Goal: Task Accomplishment & Management: Manage account settings

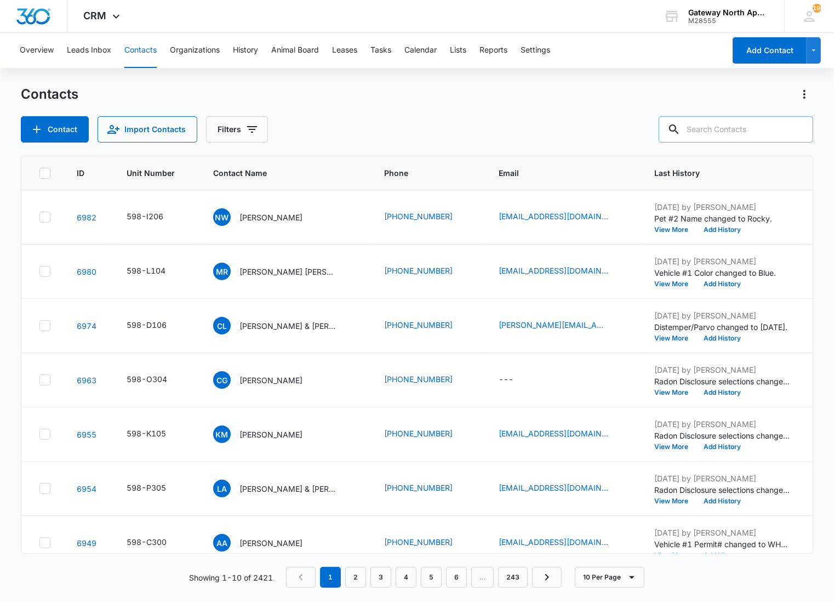
click at [736, 127] on input "text" at bounding box center [736, 129] width 155 height 26
type input "p307"
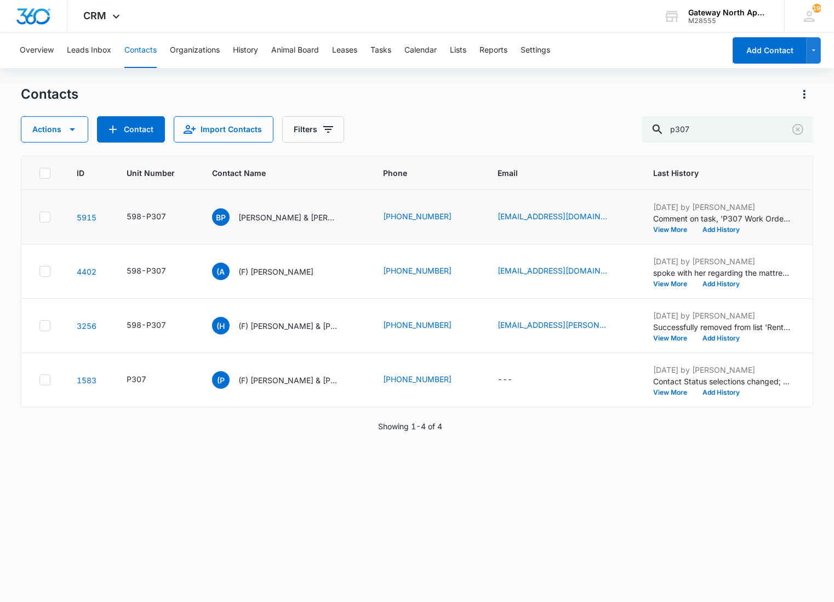
click at [285, 228] on td "BP [PERSON_NAME] & [PERSON_NAME]" at bounding box center [284, 217] width 171 height 54
click at [283, 221] on p "[PERSON_NAME] & [PERSON_NAME]" at bounding box center [287, 218] width 99 height 12
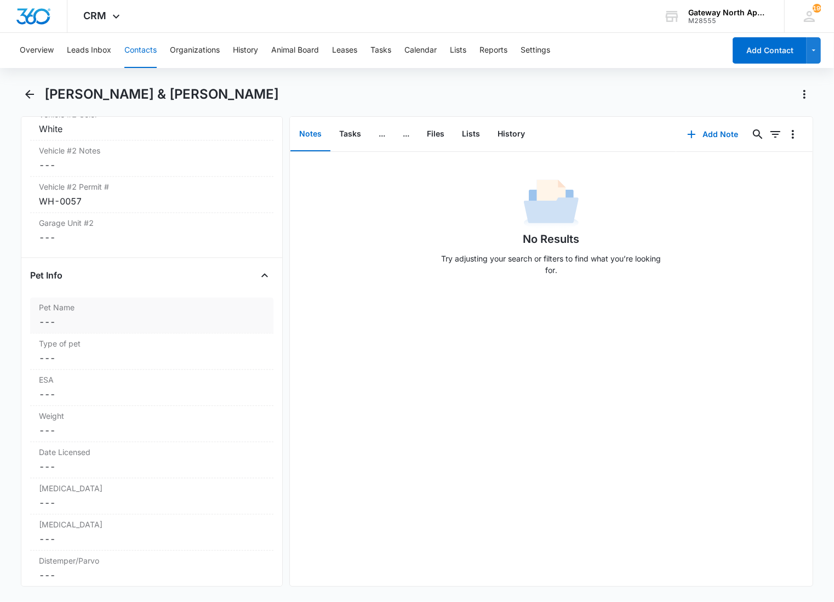
scroll to position [2071, 0]
click at [126, 302] on label "Pet Name" at bounding box center [152, 308] width 226 height 12
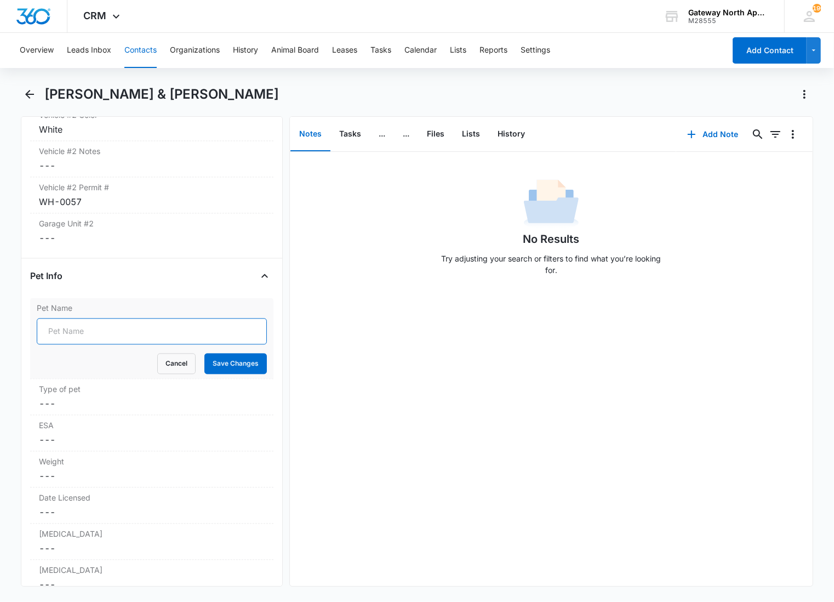
drag, startPoint x: 77, startPoint y: 314, endPoint x: 76, endPoint y: 307, distance: 7.3
click at [77, 318] on input "Pet Name" at bounding box center [152, 331] width 230 height 26
type input "Pike"
click at [204, 353] on button "Save Changes" at bounding box center [235, 363] width 62 height 21
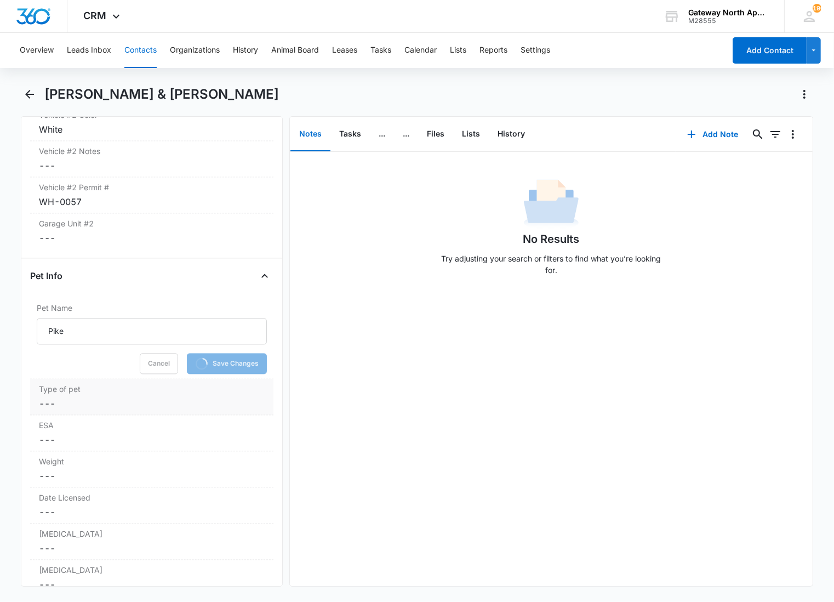
click at [80, 379] on div "Type of pet Cancel Save Changes ---" at bounding box center [151, 397] width 243 height 36
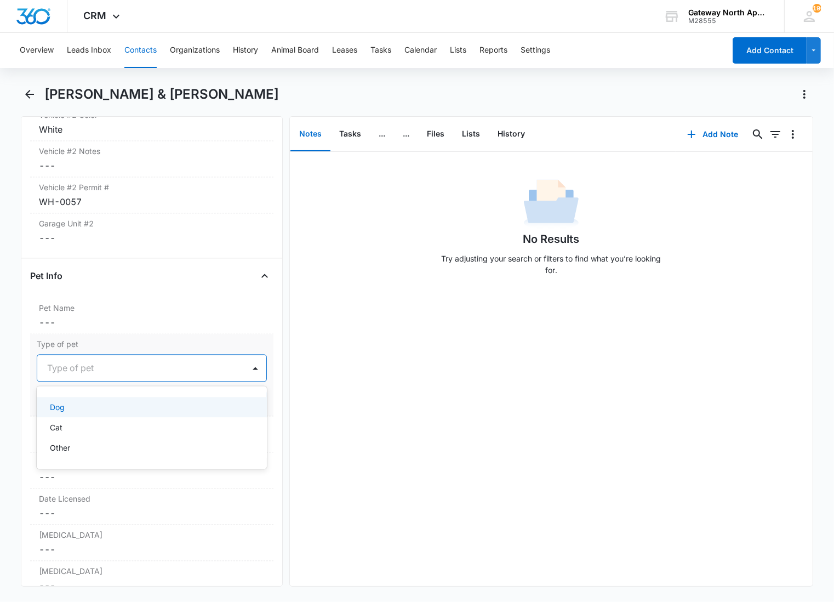
click at [74, 354] on div "Type of pet" at bounding box center [152, 367] width 230 height 27
click at [73, 422] on div "Cat" at bounding box center [151, 428] width 202 height 12
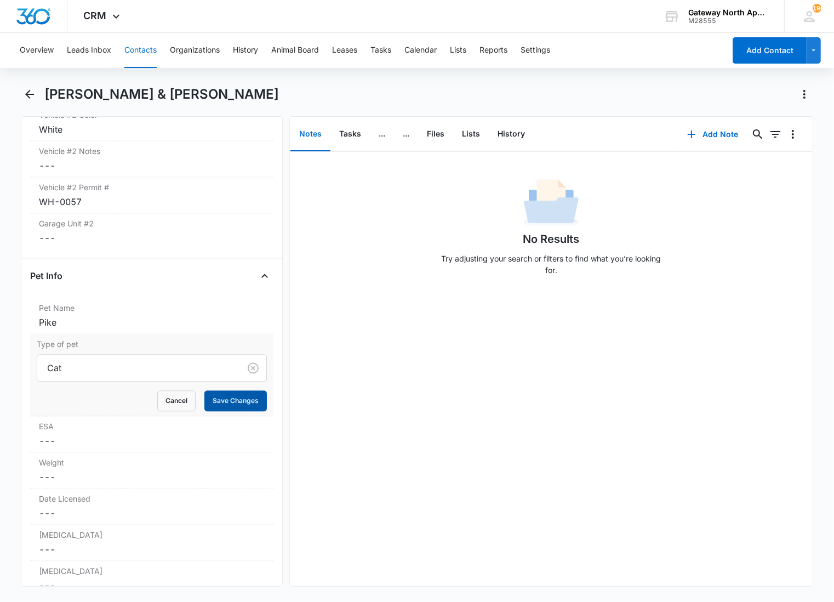
click at [219, 390] on button "Save Changes" at bounding box center [235, 400] width 62 height 21
click at [145, 420] on label "ESA" at bounding box center [152, 426] width 226 height 12
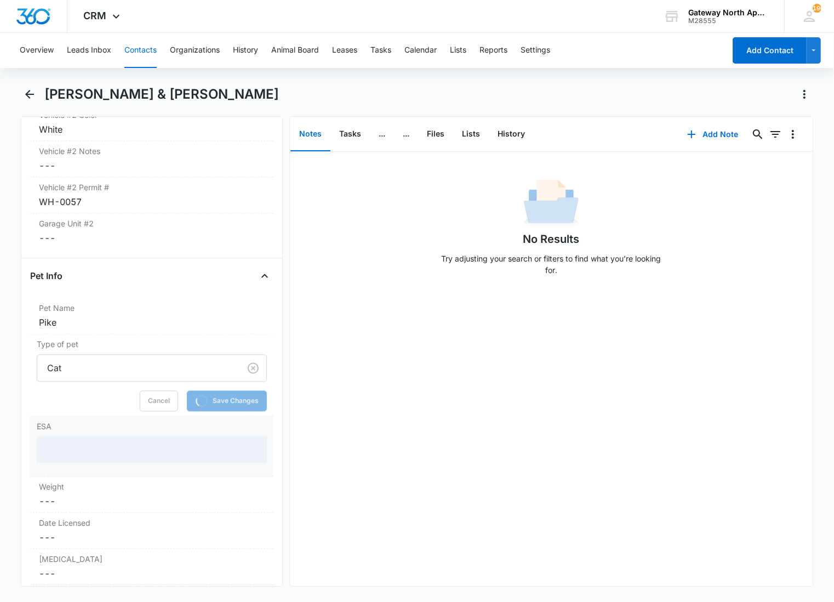
click at [84, 436] on div at bounding box center [152, 449] width 230 height 26
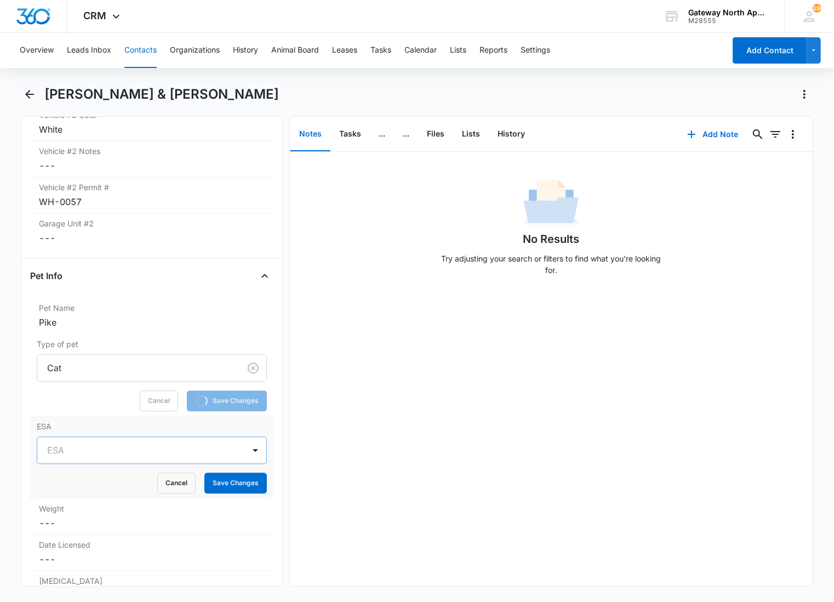
click at [83, 442] on div at bounding box center [138, 449] width 183 height 15
click at [68, 504] on div "No" at bounding box center [151, 510] width 202 height 12
click at [211, 473] on button "Save Changes" at bounding box center [235, 483] width 62 height 21
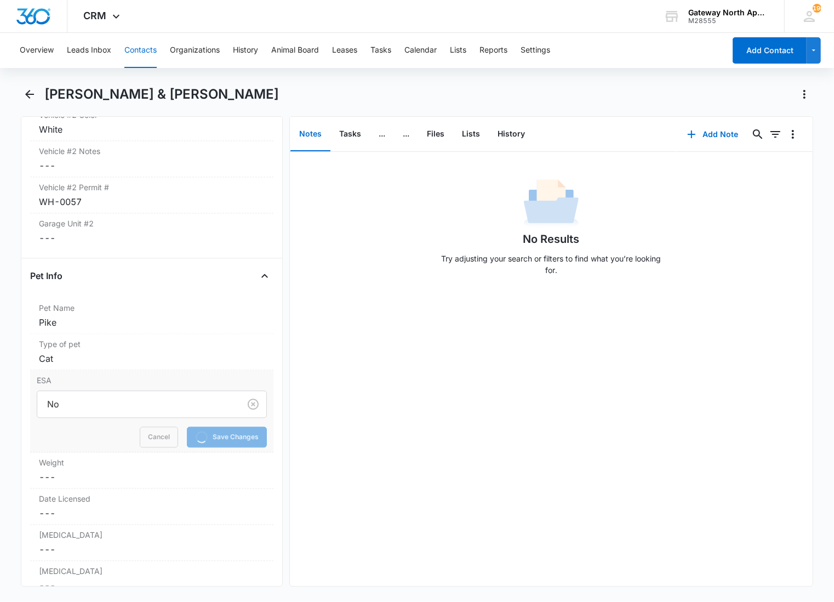
scroll to position [2254, 0]
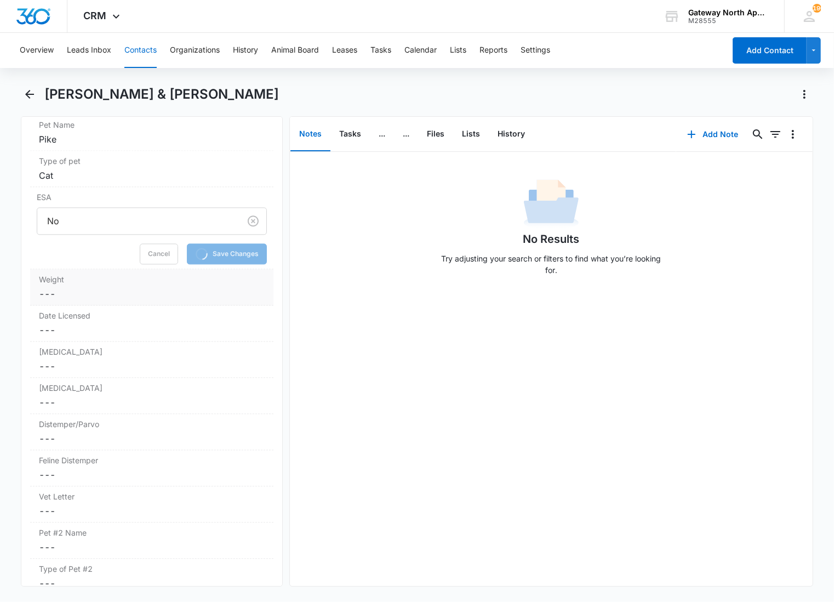
click at [91, 287] on dd "Cancel Save Changes ---" at bounding box center [152, 293] width 226 height 13
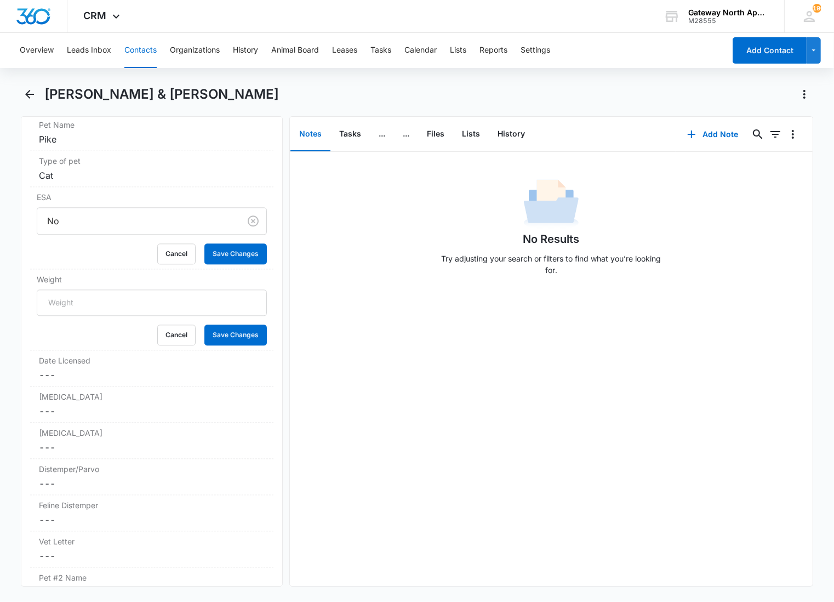
click at [70, 325] on div "Cancel Save Changes" at bounding box center [152, 335] width 230 height 21
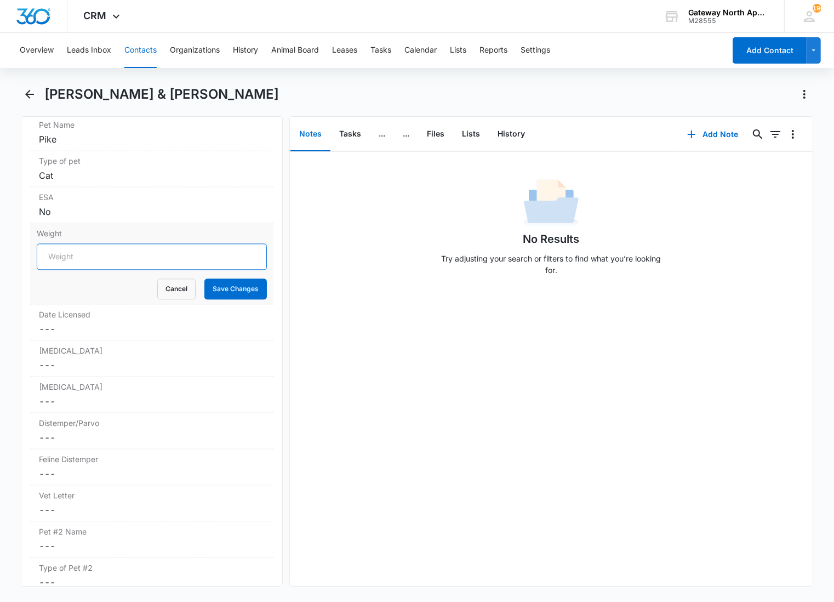
click at [118, 249] on input "Weight" at bounding box center [152, 256] width 230 height 26
type input "8 lbs"
click at [204, 278] on button "Save Changes" at bounding box center [235, 288] width 62 height 21
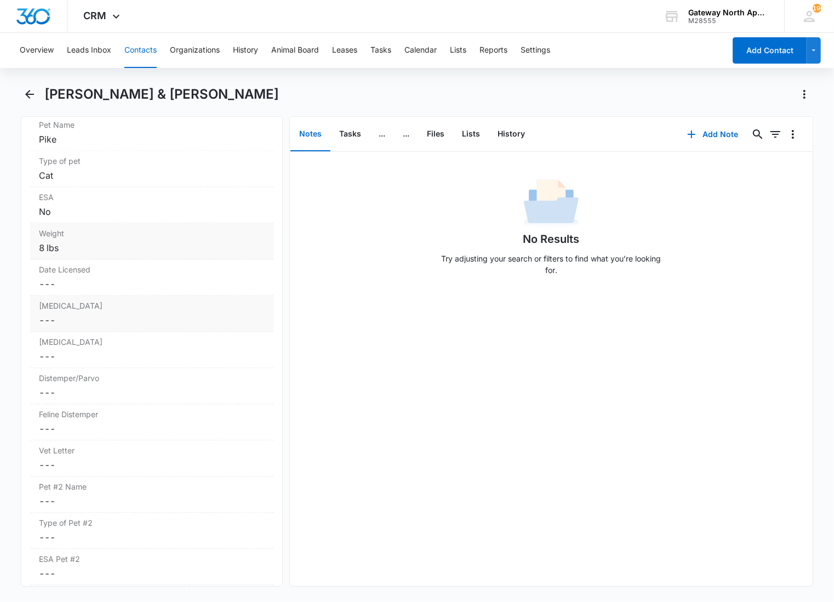
click at [88, 300] on label "[MEDICAL_DATA]" at bounding box center [152, 306] width 226 height 12
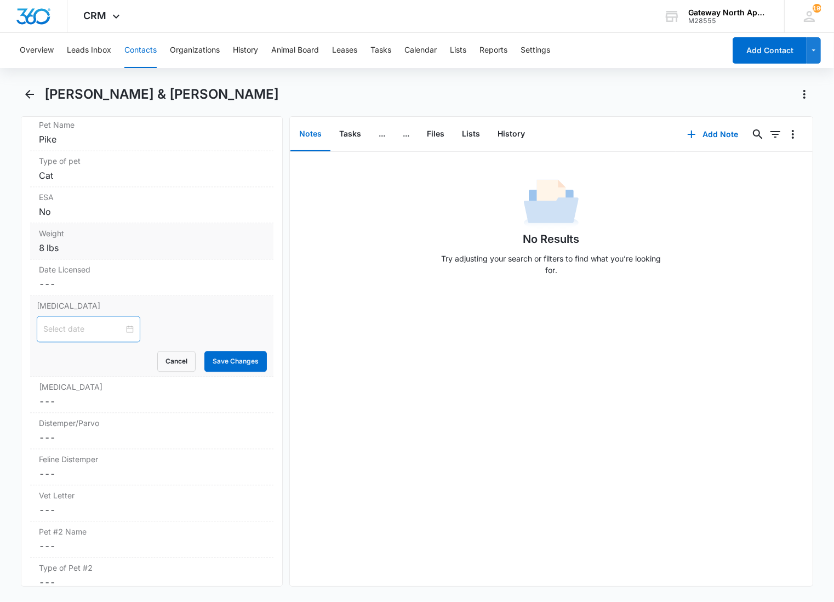
click at [75, 316] on div at bounding box center [89, 329] width 104 height 26
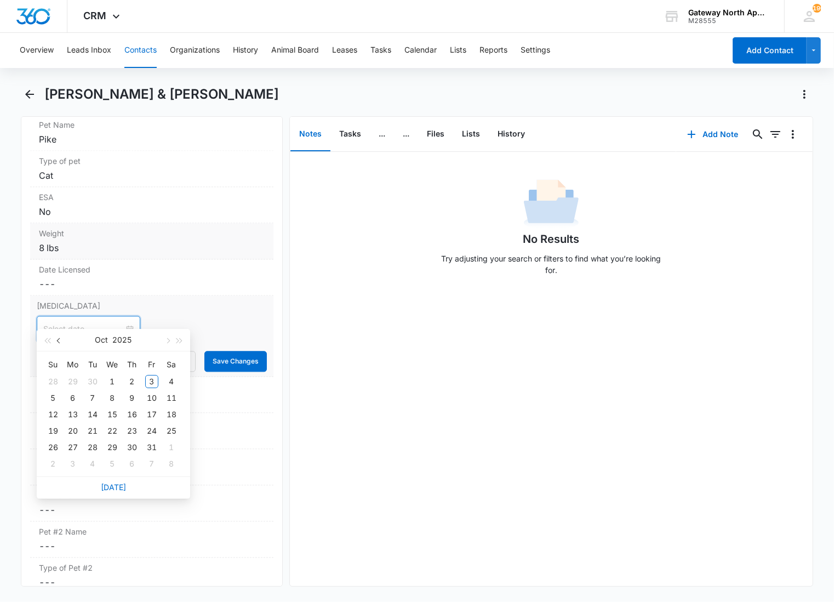
click at [57, 337] on button "button" at bounding box center [59, 340] width 12 height 22
click at [178, 342] on span "button" at bounding box center [179, 340] width 5 height 5
type input "[DATE]"
click at [55, 399] on div "6" at bounding box center [53, 397] width 13 height 13
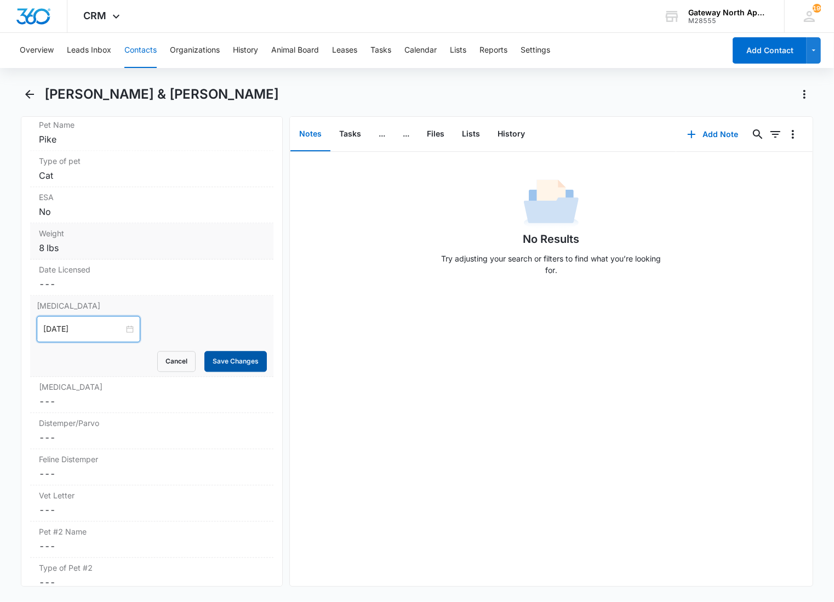
click at [254, 351] on button "Save Changes" at bounding box center [235, 361] width 62 height 21
click at [115, 467] on dd "Cancel Save Changes ---" at bounding box center [152, 473] width 226 height 13
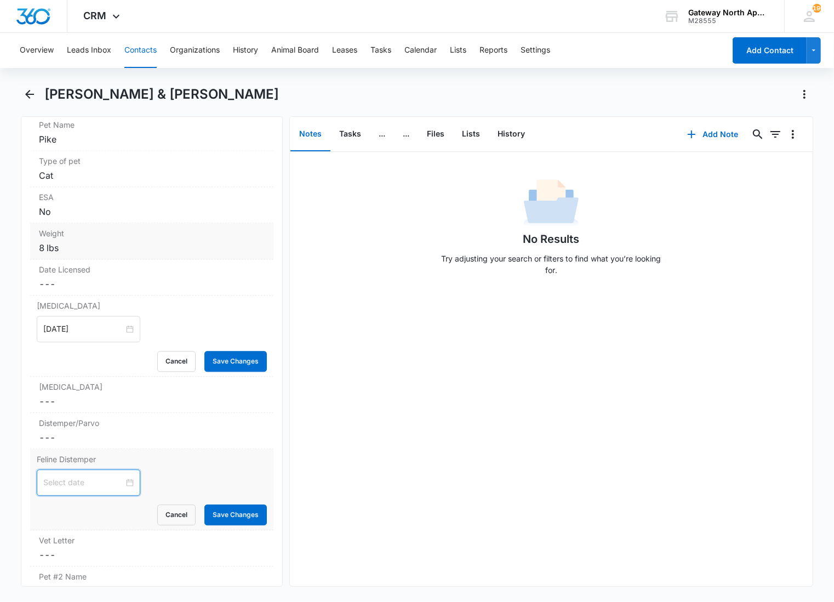
click at [86, 476] on input at bounding box center [83, 482] width 81 height 12
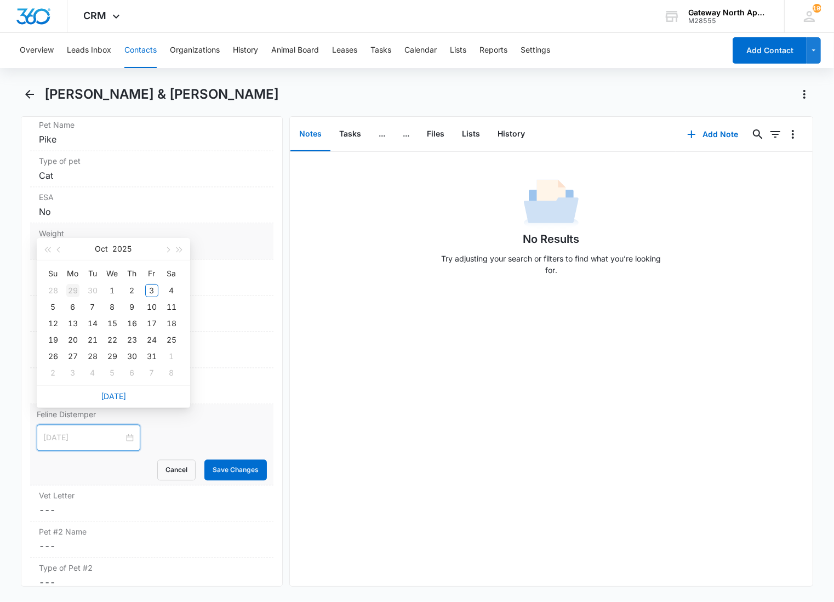
type input "[DATE]"
click at [59, 250] on span "button" at bounding box center [59, 249] width 5 height 5
click at [179, 248] on span "button" at bounding box center [179, 249] width 5 height 5
type input "[DATE]"
click at [55, 306] on div "6" at bounding box center [53, 306] width 13 height 13
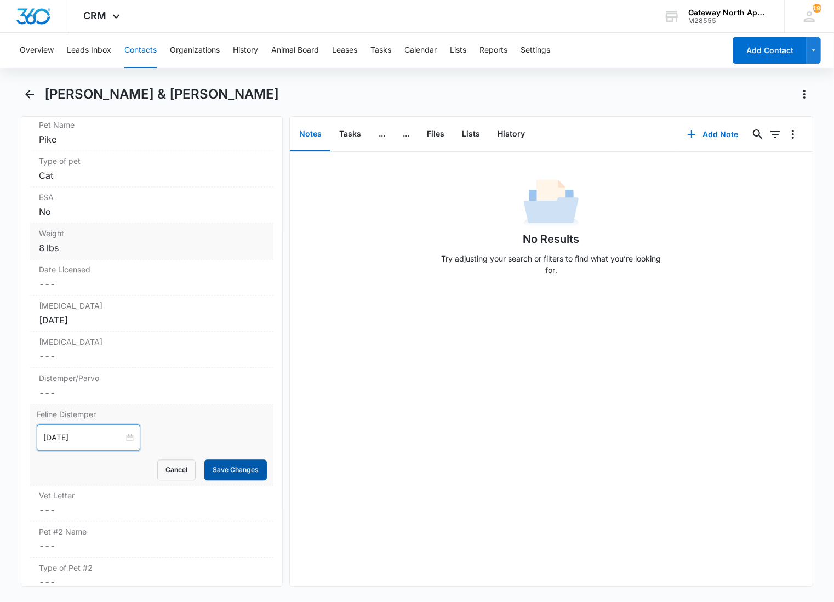
click at [221, 459] on button "Save Changes" at bounding box center [235, 469] width 62 height 21
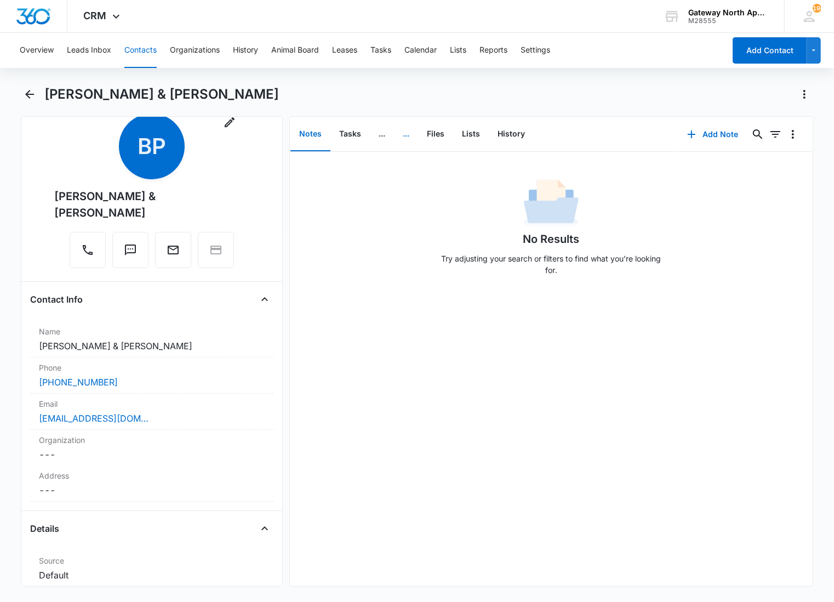
scroll to position [0, 0]
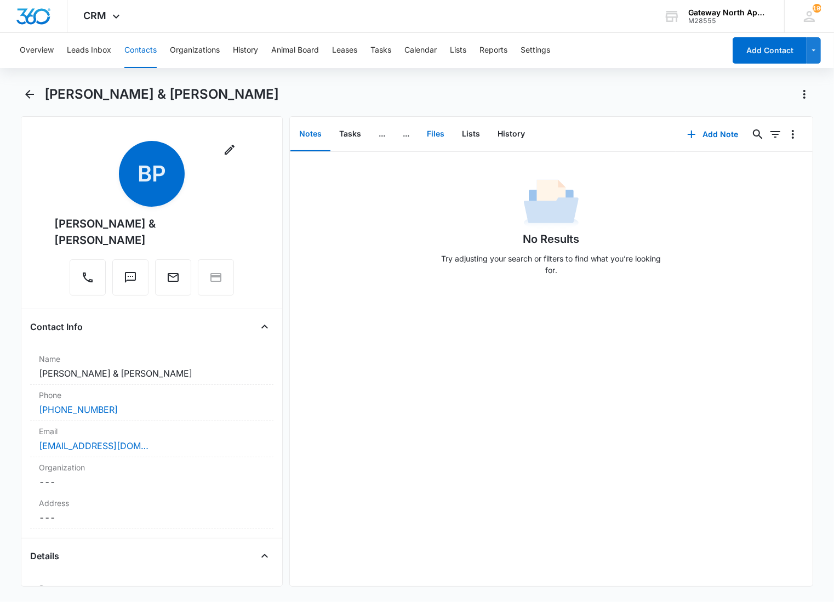
click at [427, 132] on button "Files" at bounding box center [435, 134] width 35 height 34
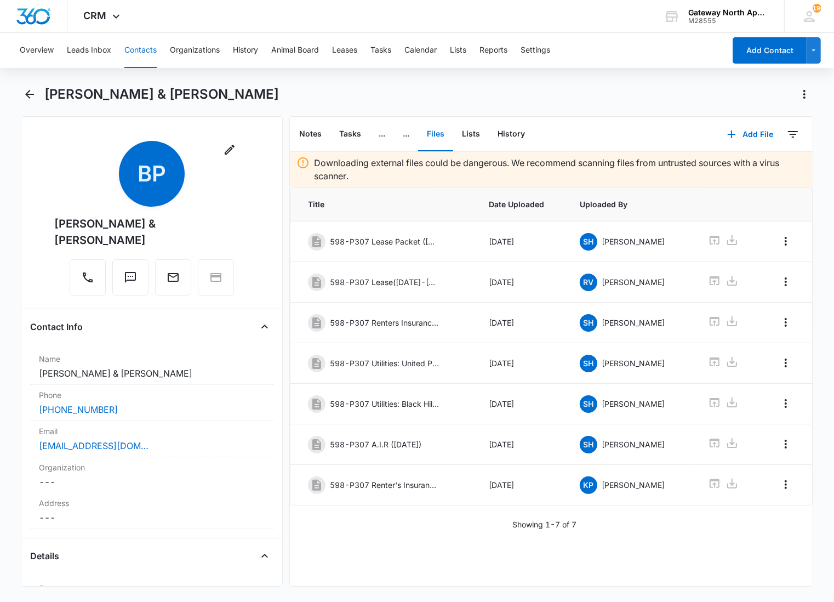
click at [420, 524] on div "Downloading external files could be dangerous. We recommend scanning files from…" at bounding box center [551, 341] width 523 height 378
click at [746, 129] on button "Add File" at bounding box center [751, 134] width 68 height 26
click at [732, 166] on div "Upload Files" at bounding box center [736, 169] width 44 height 8
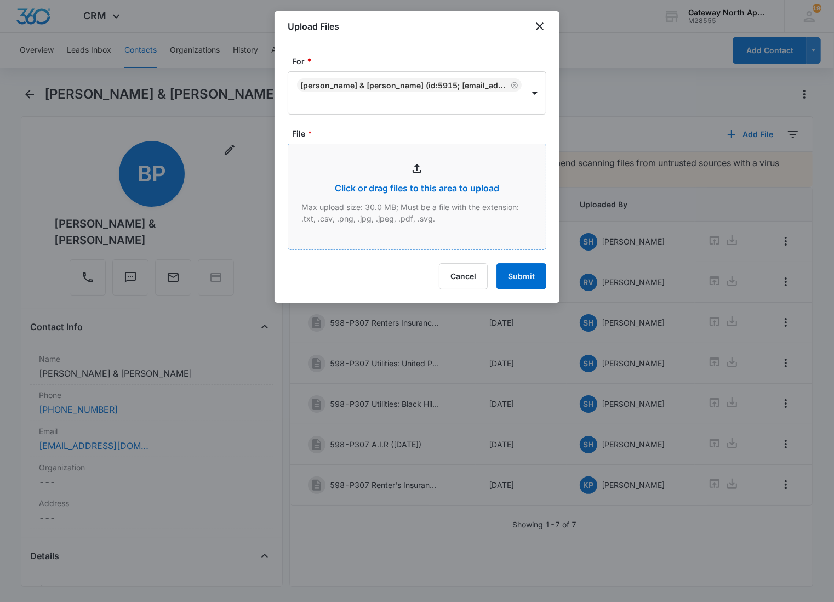
type input "C:\fakepath\P307_10032025171446.pdf"
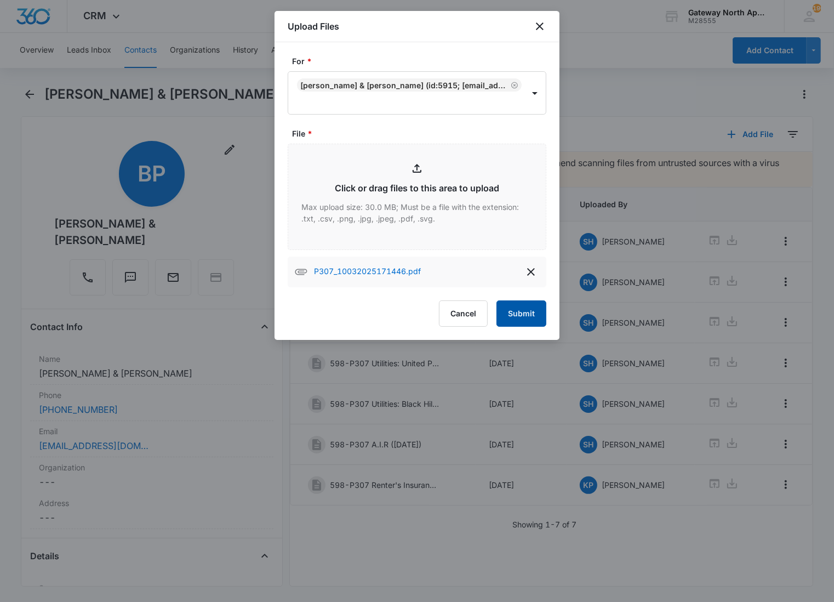
click at [516, 319] on button "Submit" at bounding box center [522, 313] width 50 height 26
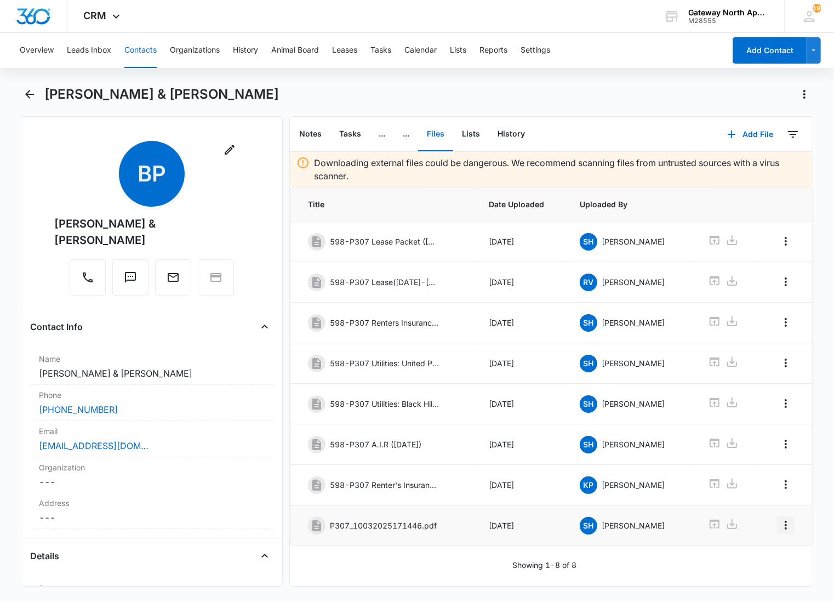
click at [780, 528] on icon "Overflow Menu" at bounding box center [786, 525] width 13 height 13
click at [753, 558] on div "Edit" at bounding box center [747, 562] width 23 height 8
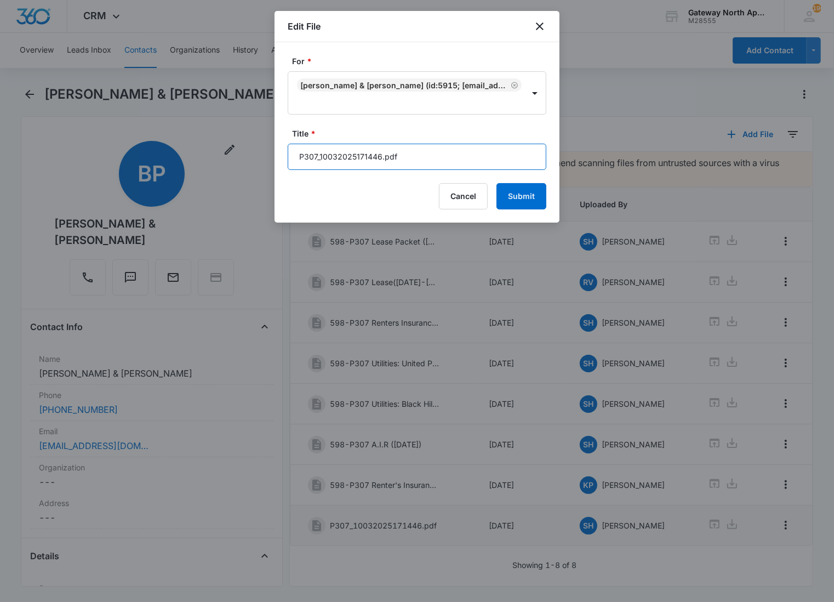
drag, startPoint x: 423, startPoint y: 154, endPoint x: 285, endPoint y: 155, distance: 138.2
click at [285, 155] on div "For * [PERSON_NAME] & [PERSON_NAME] (ID:5915; [EMAIL_ADDRESS][DOMAIN_NAME]; 720…" at bounding box center [417, 132] width 285 height 180
type input "598-P307 Additional Addendum (Pet)"
click at [497, 183] on button "Submit" at bounding box center [522, 196] width 50 height 26
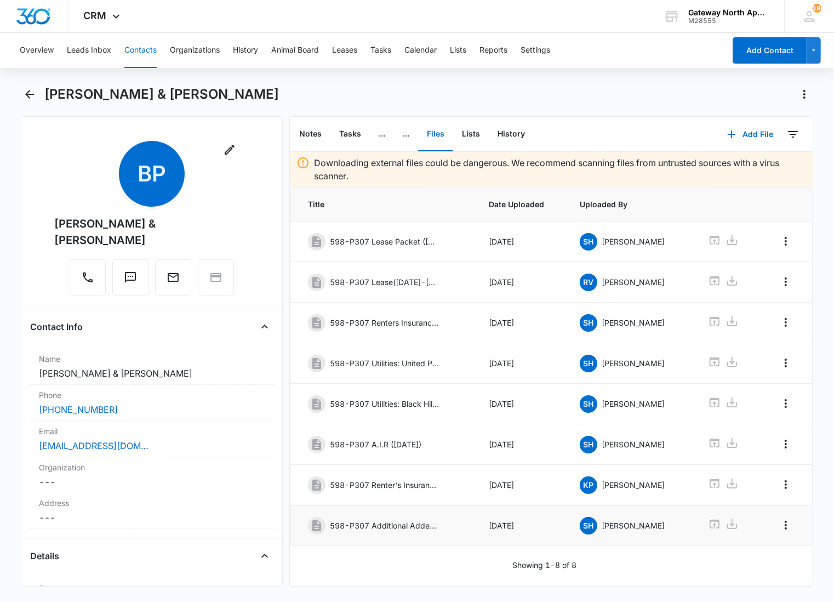
click at [455, 92] on div "[PERSON_NAME] & [PERSON_NAME]" at bounding box center [428, 95] width 769 height 18
click at [746, 134] on button "Add File" at bounding box center [751, 134] width 68 height 26
click at [721, 167] on div "Upload Files" at bounding box center [736, 169] width 44 height 8
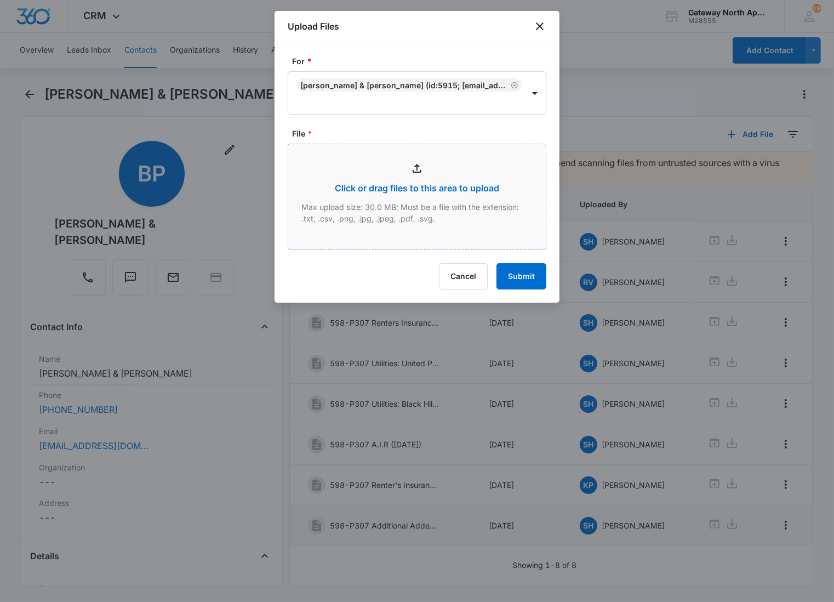
type input "C:\fakepath\P307_10032025171628.pdf"
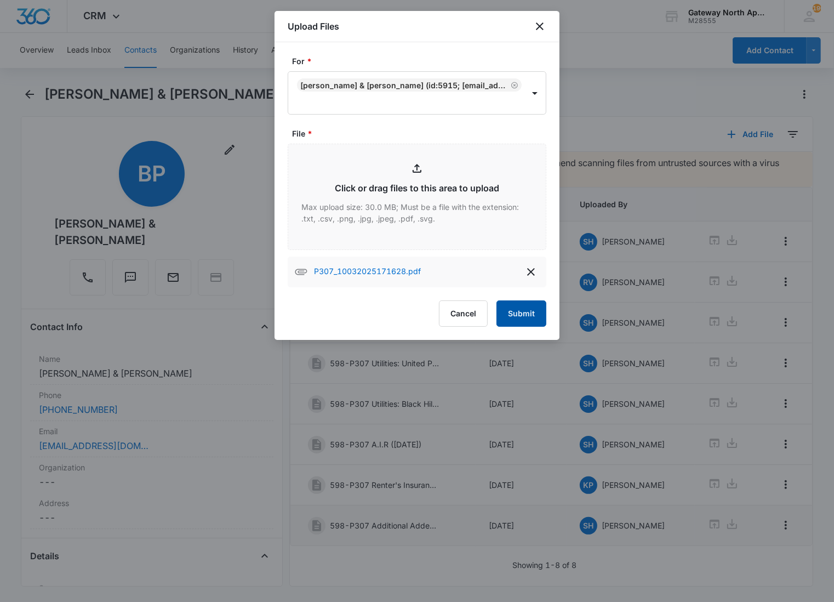
click at [526, 310] on button "Submit" at bounding box center [522, 313] width 50 height 26
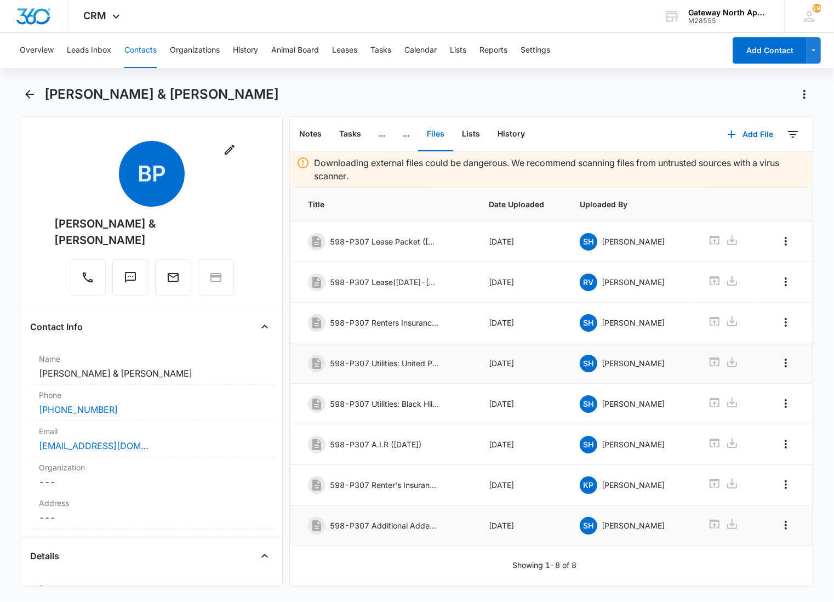
scroll to position [1, 0]
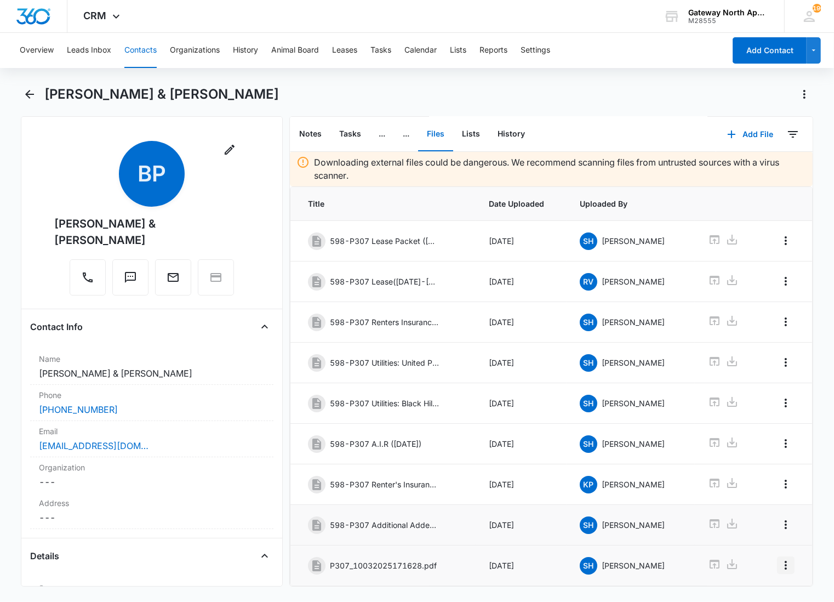
click at [780, 572] on icon "Overflow Menu" at bounding box center [786, 565] width 13 height 13
click at [744, 524] on div "Edit" at bounding box center [747, 525] width 23 height 8
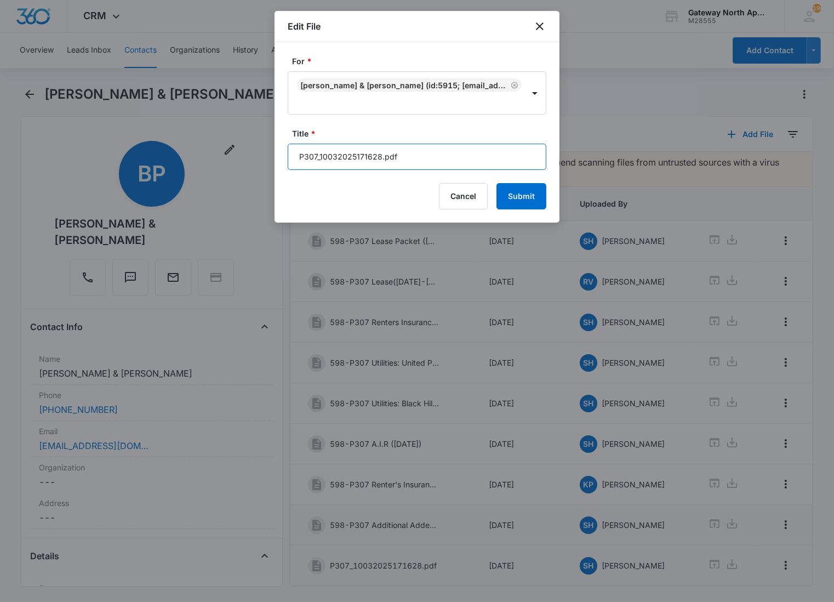
drag, startPoint x: 419, startPoint y: 158, endPoint x: 277, endPoint y: 146, distance: 142.5
click at [277, 146] on div "For * [PERSON_NAME] & [PERSON_NAME] (ID:5915; [EMAIL_ADDRESS][DOMAIN_NAME]; 720…" at bounding box center [417, 132] width 285 height 180
type input "598-P307 Pet Doc. (Pike)"
click at [497, 183] on button "Submit" at bounding box center [522, 196] width 50 height 26
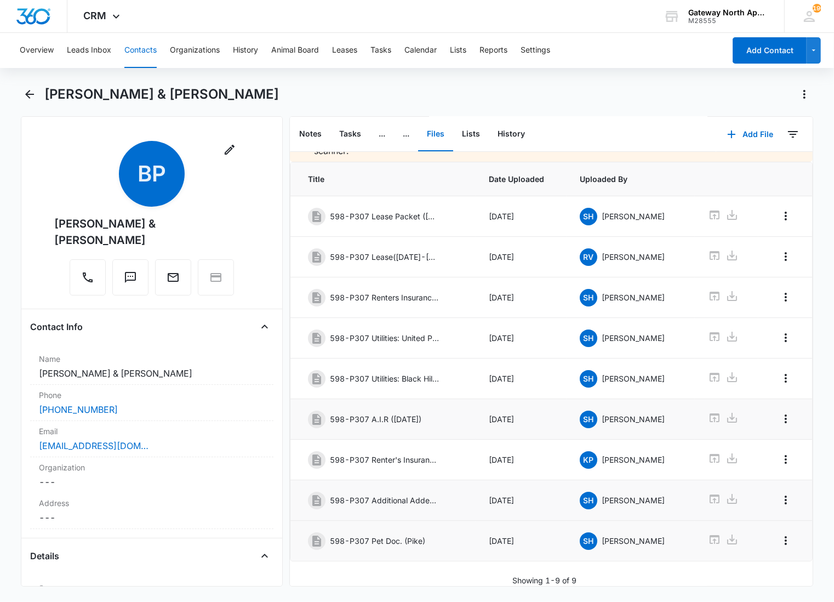
scroll to position [42, 0]
click at [739, 132] on button "Add File" at bounding box center [751, 134] width 68 height 26
click at [725, 166] on div "Upload Files" at bounding box center [736, 169] width 44 height 8
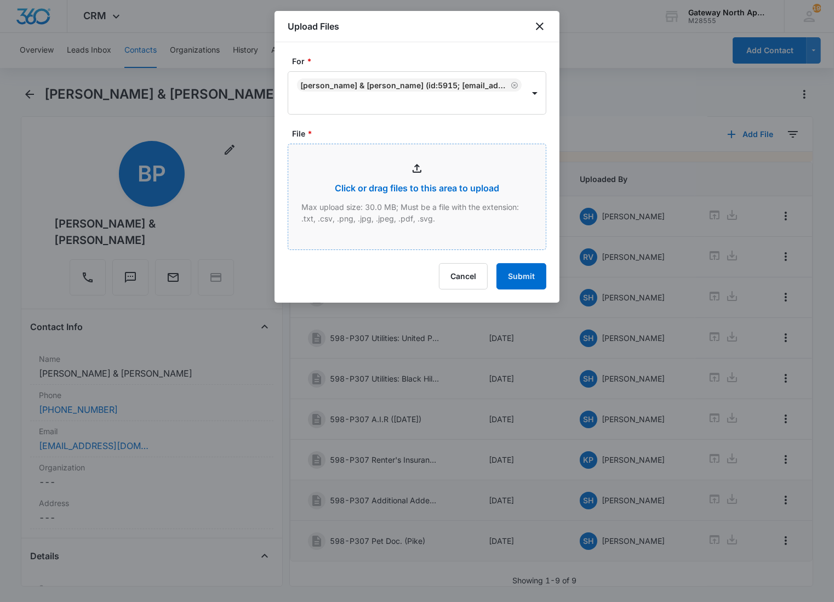
type input "C:\fakepath\P307_10032025171459.pdf"
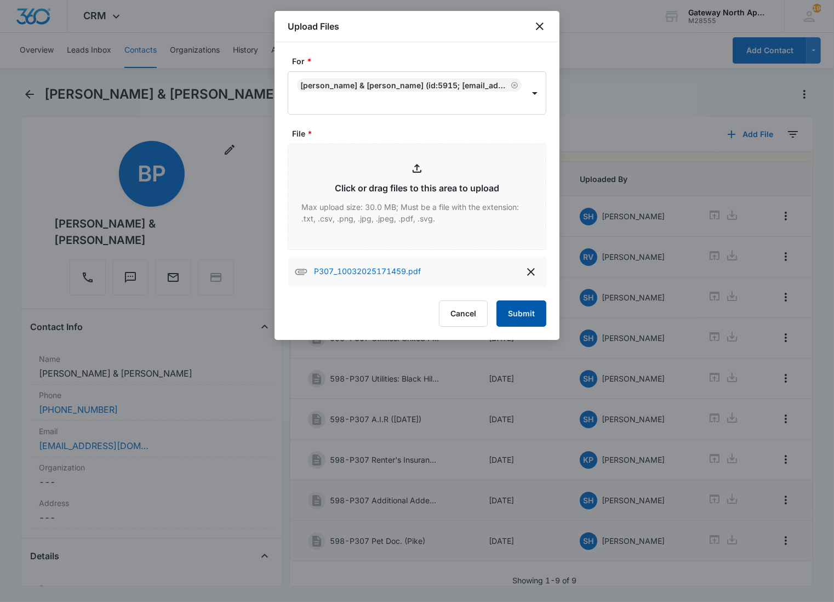
click at [525, 314] on button "Submit" at bounding box center [522, 313] width 50 height 26
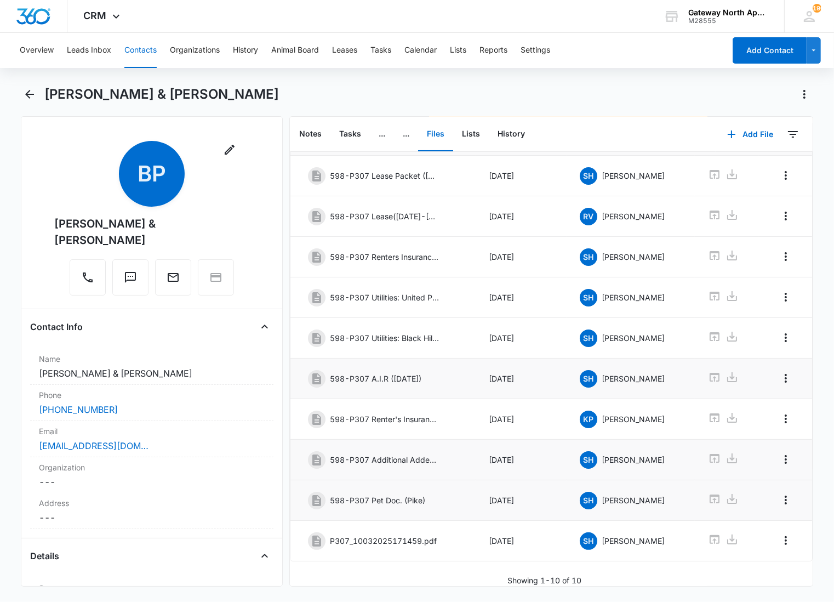
scroll to position [83, 0]
click at [784, 532] on button "Overflow Menu" at bounding box center [786, 541] width 18 height 18
click at [760, 553] on div "Edit Delete" at bounding box center [754, 570] width 64 height 52
click at [780, 534] on icon "Overflow Menu" at bounding box center [786, 540] width 13 height 13
click at [760, 556] on button "Edit" at bounding box center [754, 562] width 62 height 16
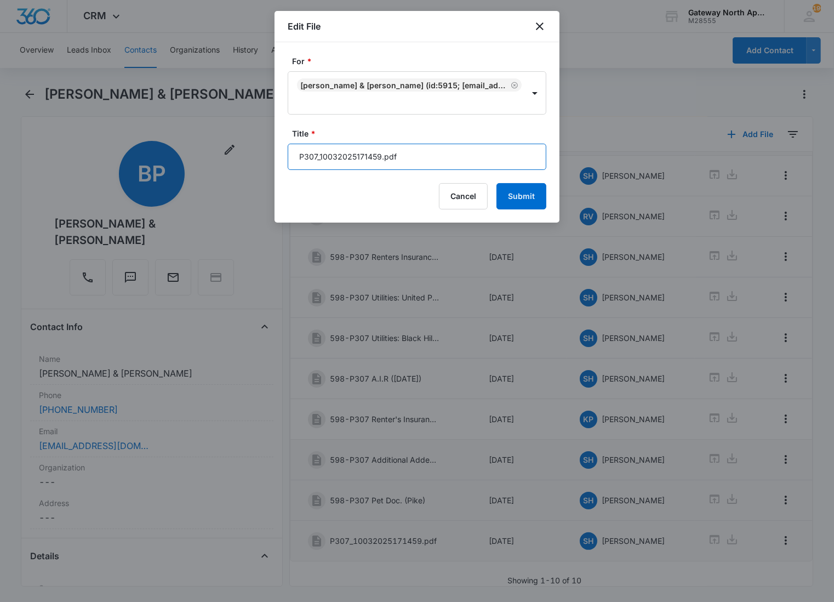
drag, startPoint x: 428, startPoint y: 163, endPoint x: 245, endPoint y: 146, distance: 183.3
click at [245, 146] on body "CRM Apps Reputation Websites Forms CRM Email Social Content Ads Intelligence Fi…" at bounding box center [417, 301] width 834 height 602
type input "598-P307 Renewal [DATE]-[DATE]"
click at [497, 183] on button "Submit" at bounding box center [522, 196] width 50 height 26
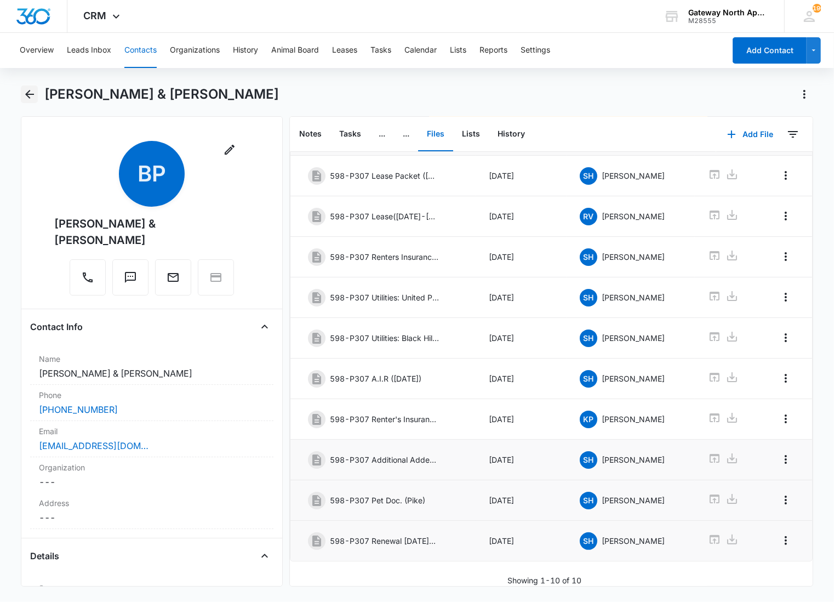
click at [21, 100] on button "Back" at bounding box center [29, 95] width 17 height 18
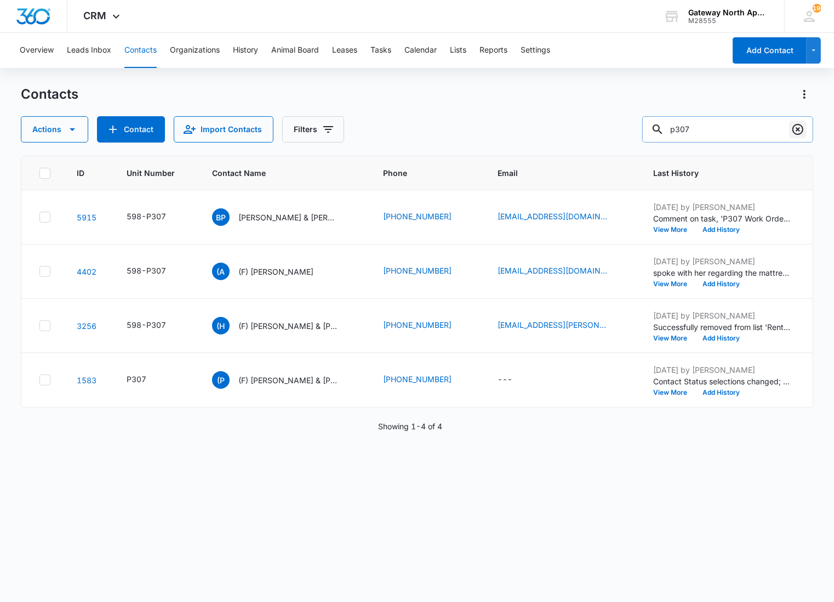
click at [799, 133] on icon "Clear" at bounding box center [798, 129] width 13 height 13
